Goal: Consume media (video, audio)

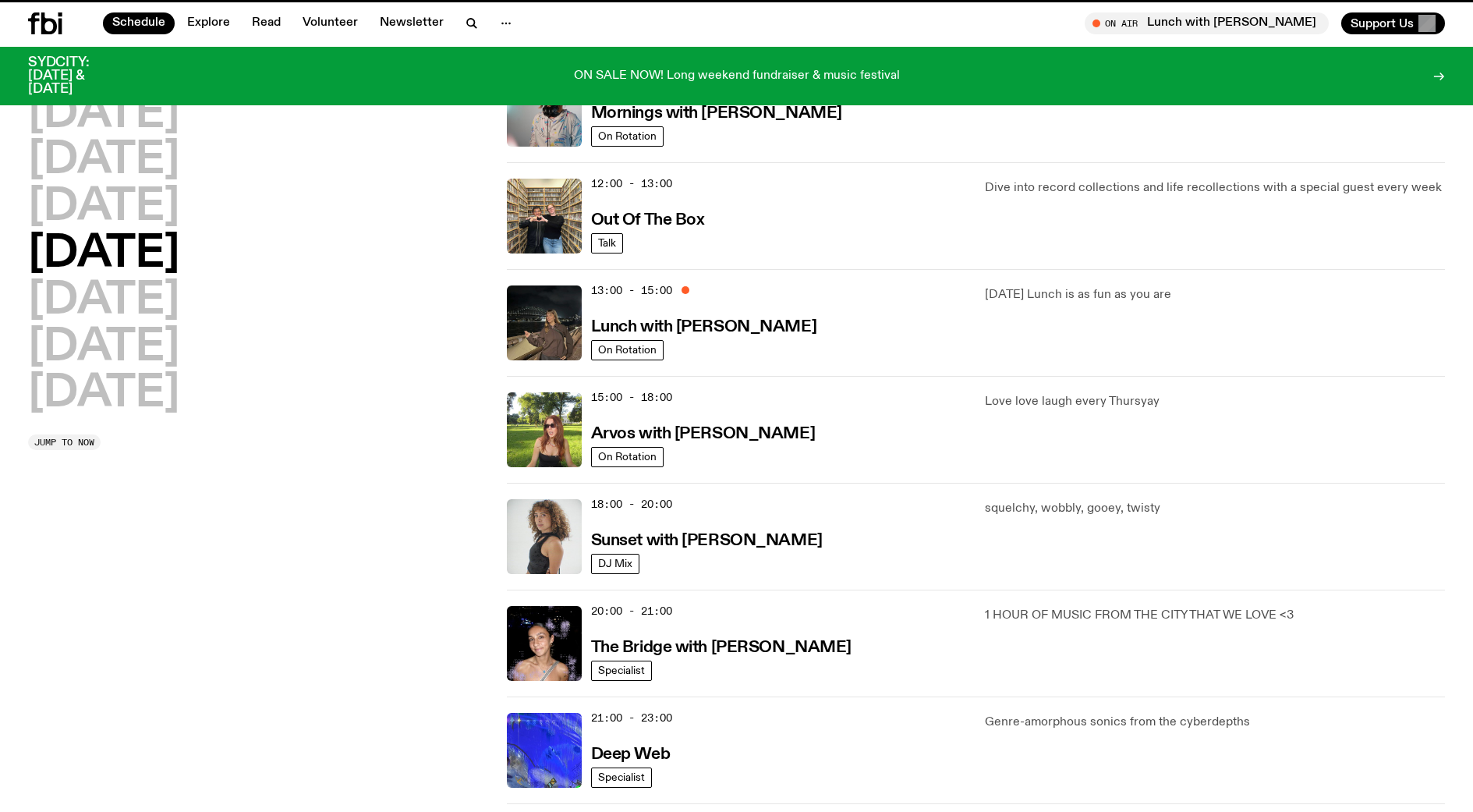
scroll to position [294, 0]
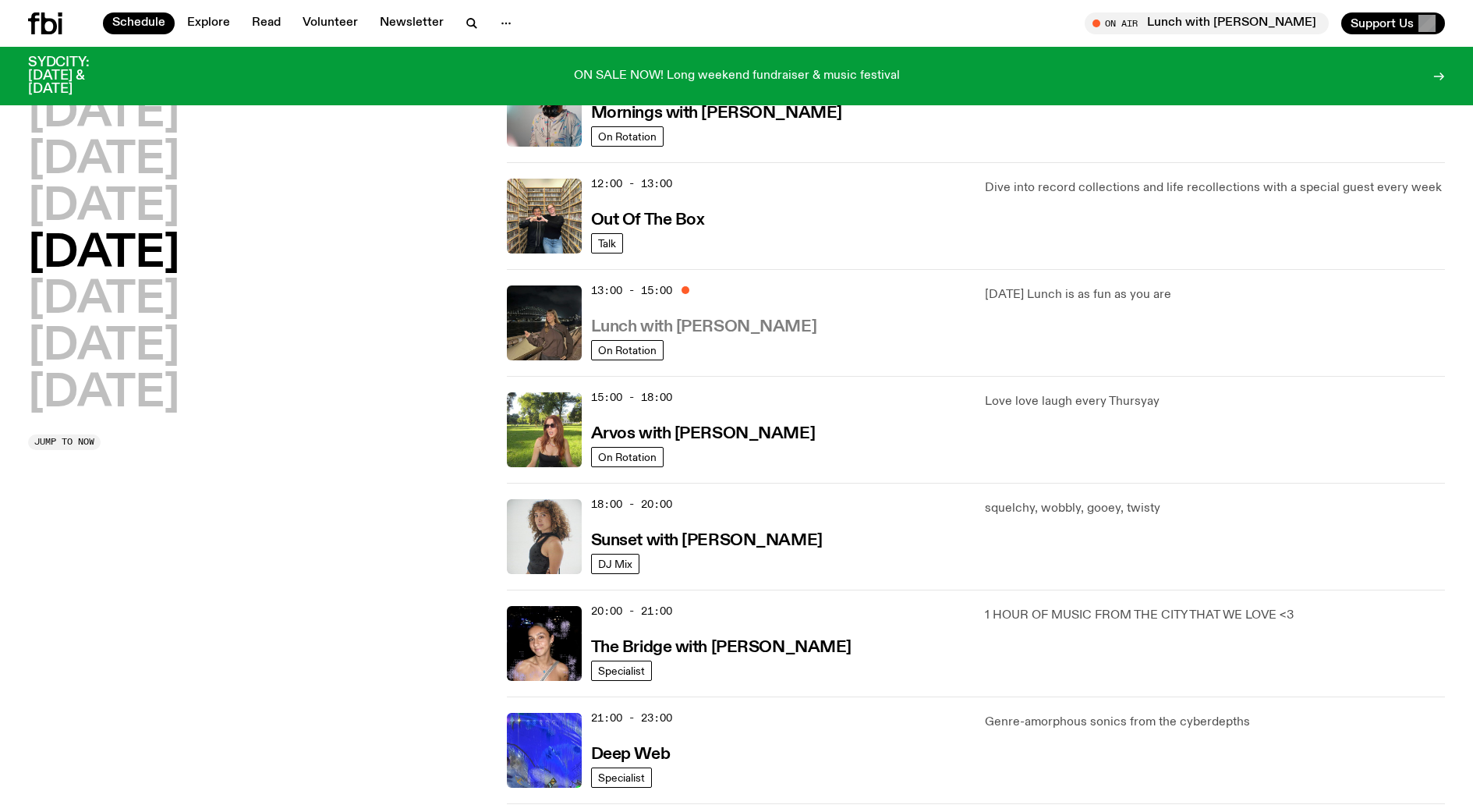
click at [665, 321] on h3 "Lunch with [PERSON_NAME]" at bounding box center [704, 327] width 225 height 16
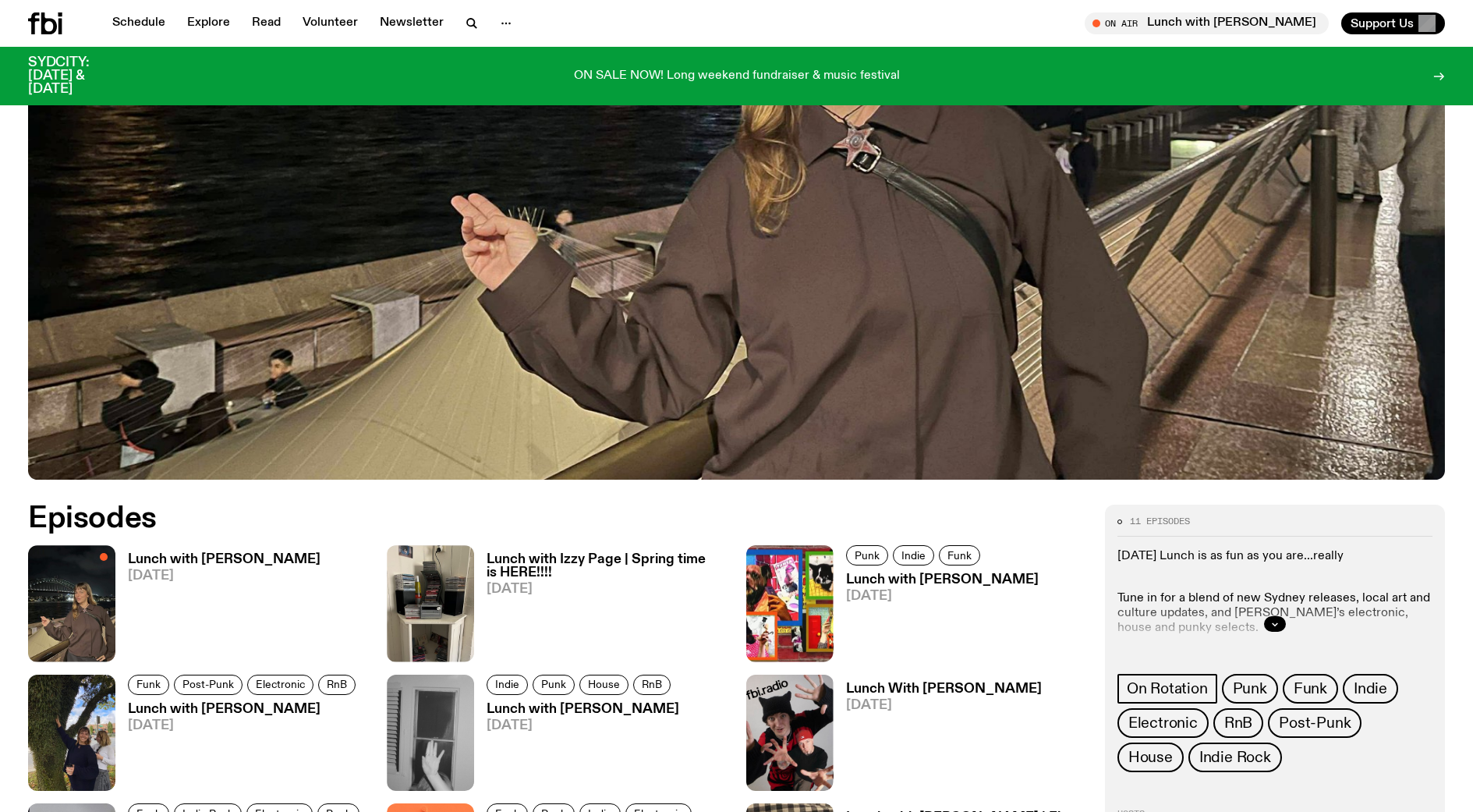
scroll to position [773, 0]
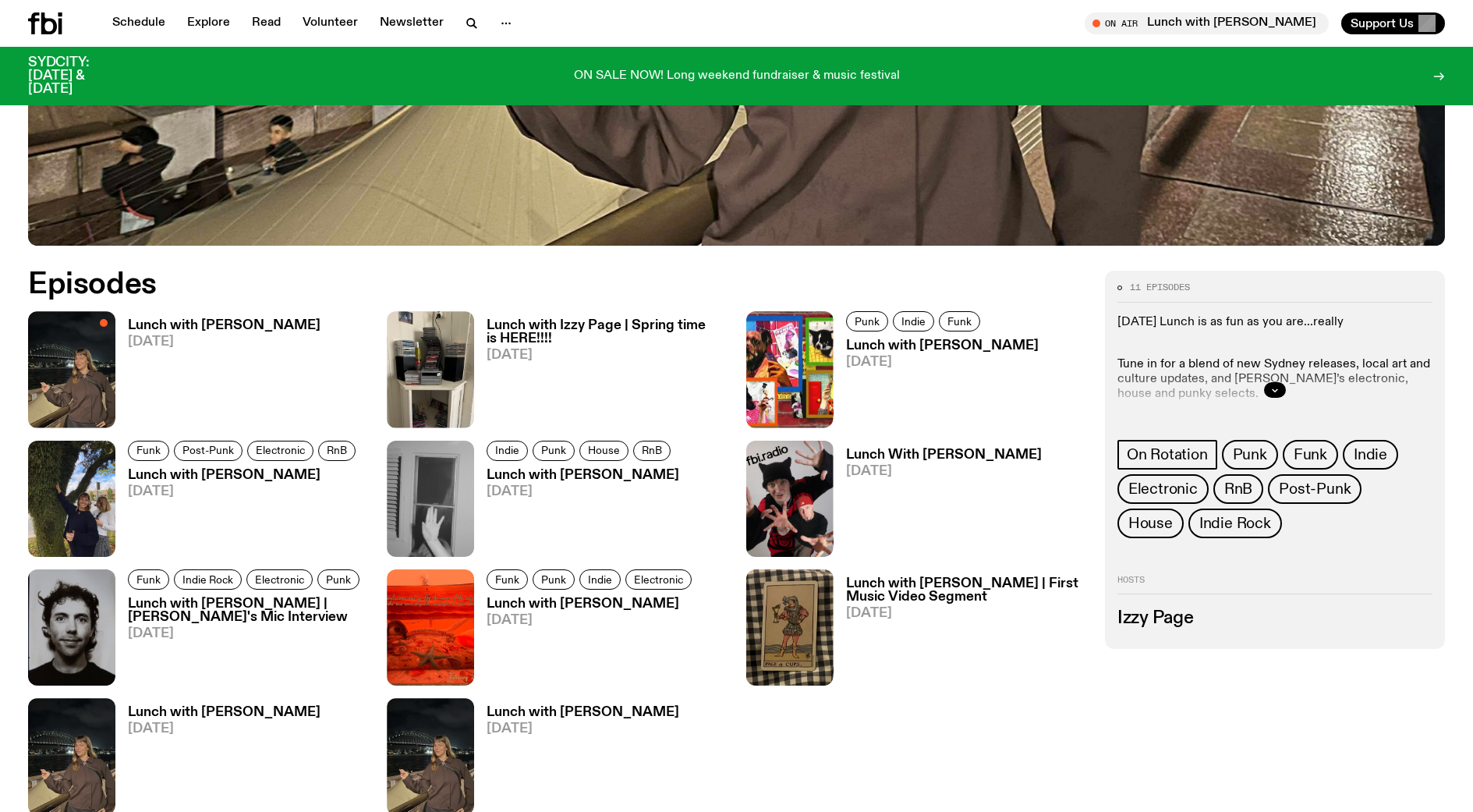
click at [230, 317] on div "Lunch with Izzy Page [DATE]" at bounding box center [218, 369] width 205 height 116
click at [222, 326] on h3 "Lunch with [PERSON_NAME]" at bounding box center [224, 326] width 193 height 13
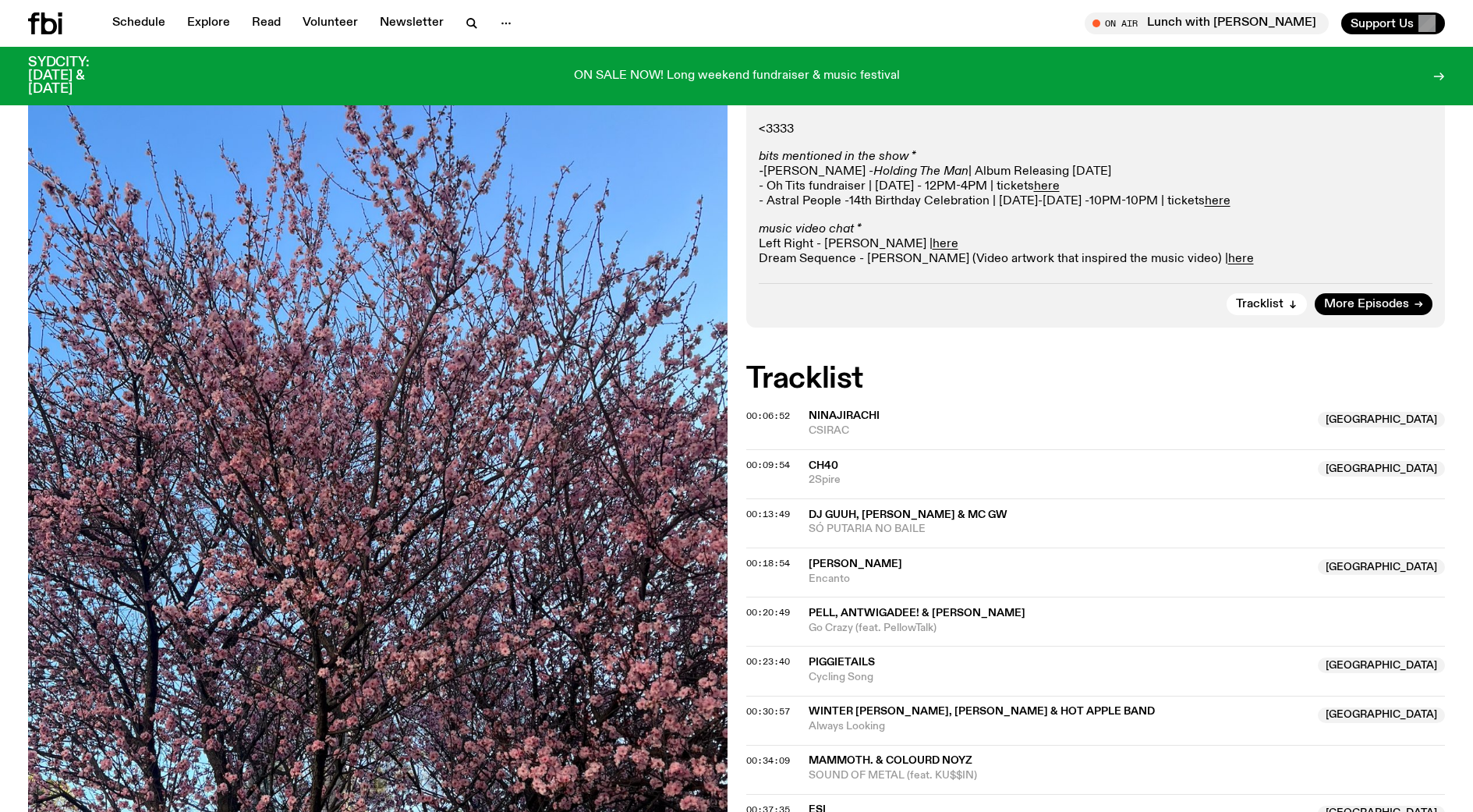
scroll to position [463, 0]
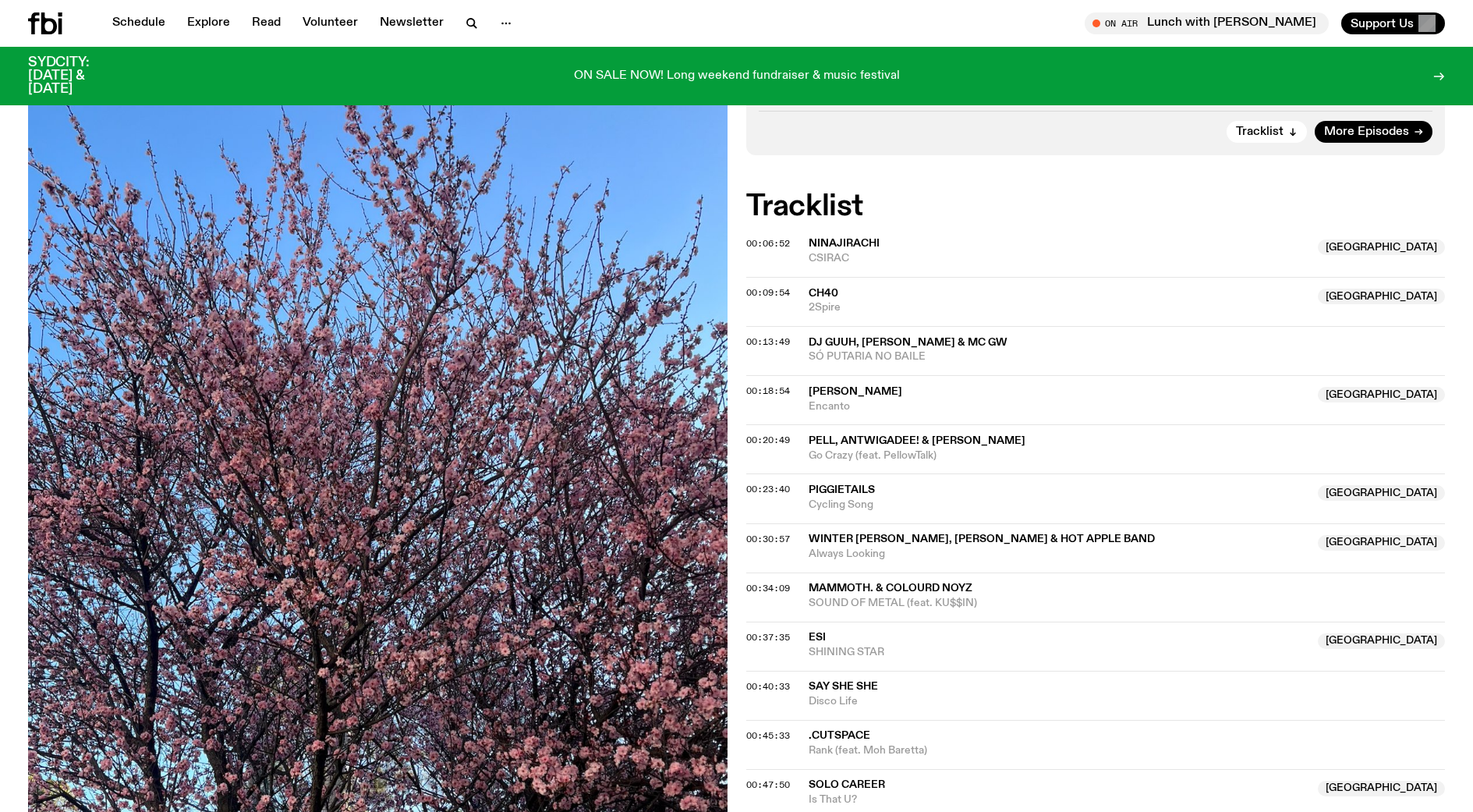
click at [873, 390] on span "[PERSON_NAME]" at bounding box center [856, 391] width 94 height 10
drag, startPoint x: 860, startPoint y: 384, endPoint x: 1063, endPoint y: 321, distance: 212.6
click at [1063, 321] on div "00:09:54 ch40 NSW 2Spire [GEOGRAPHIC_DATA]" at bounding box center [1096, 302] width 700 height 49
